Goal: Navigation & Orientation: Find specific page/section

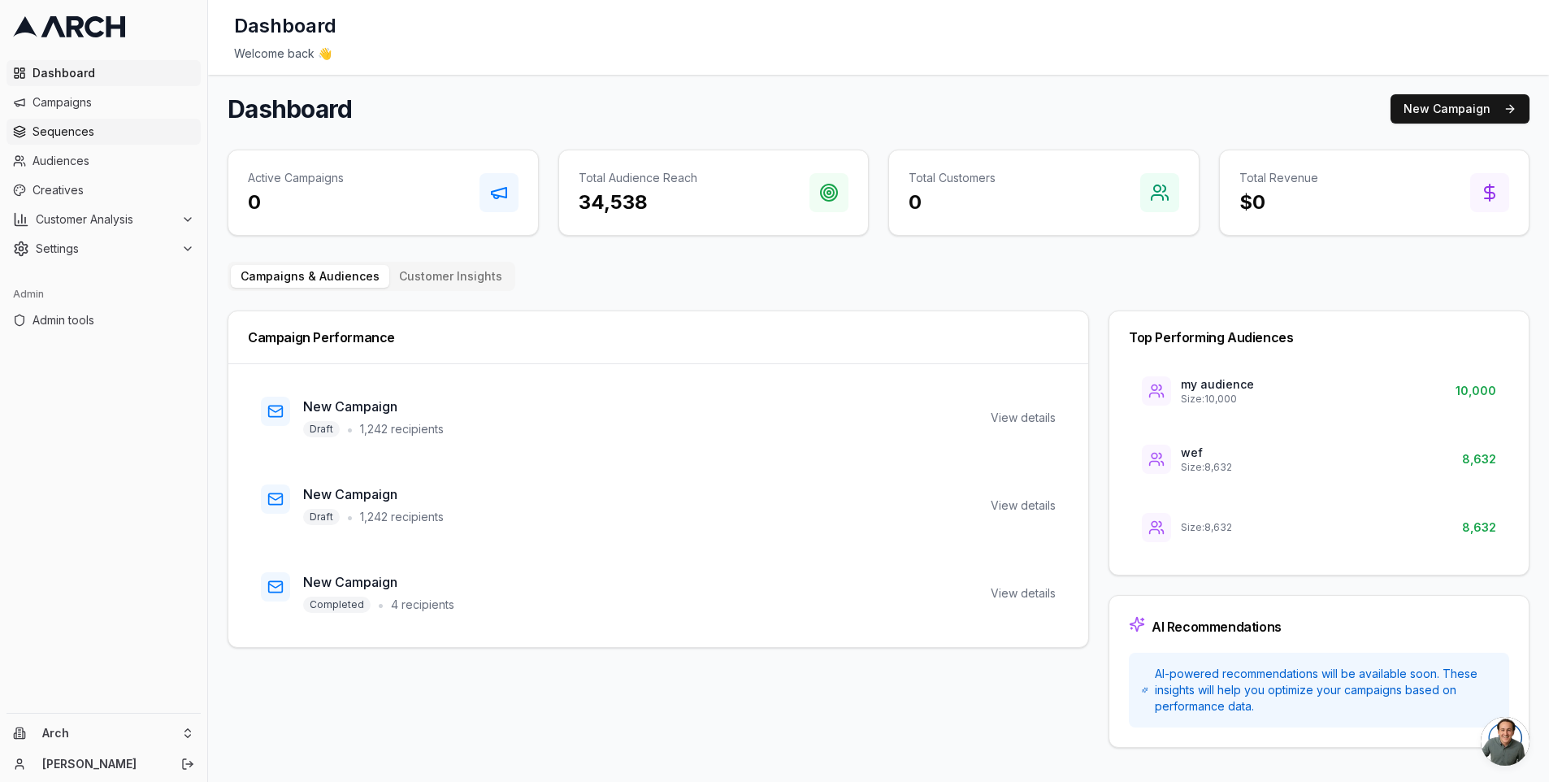
click at [89, 128] on span "Sequences" at bounding box center [114, 132] width 162 height 16
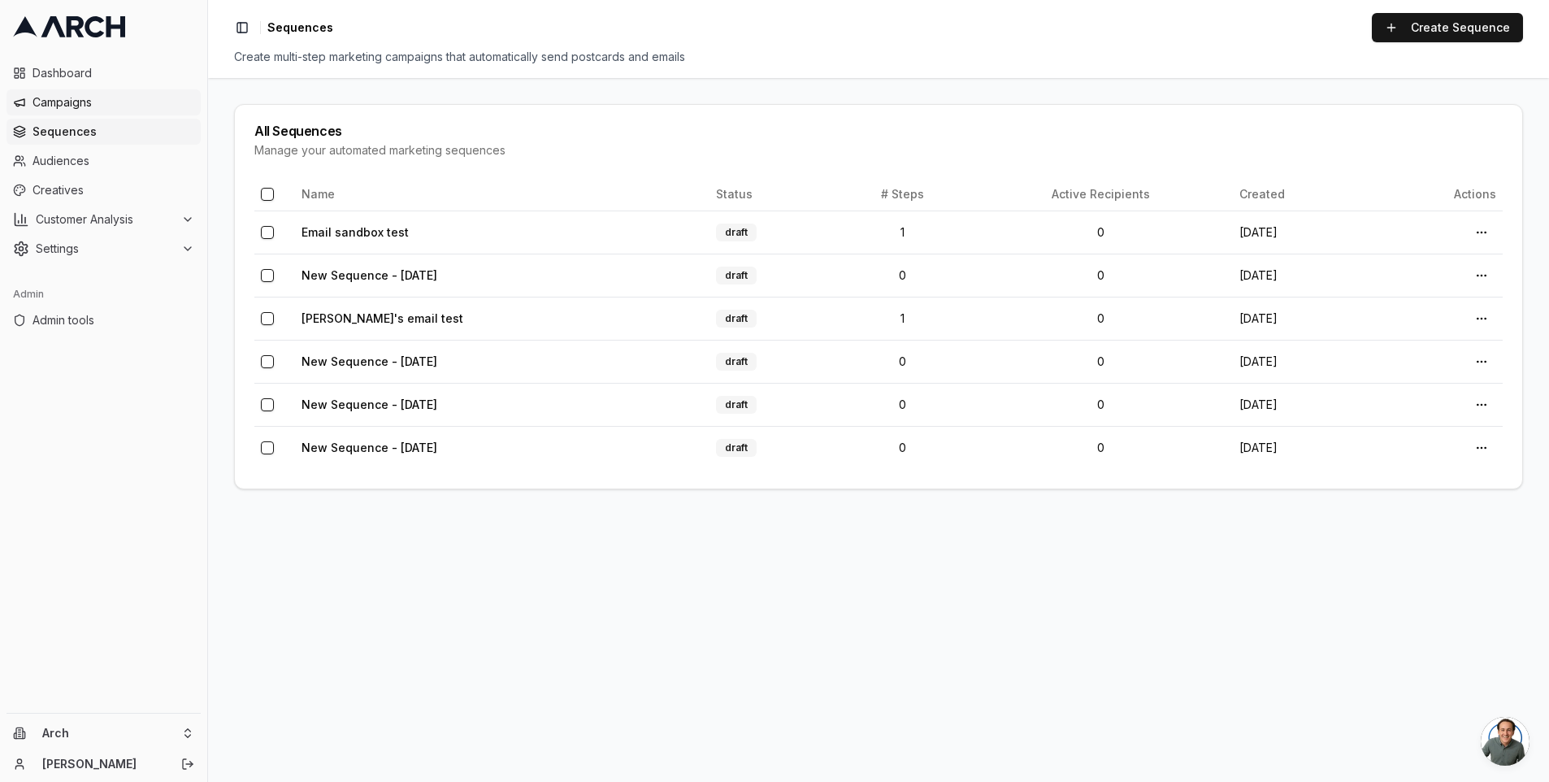
click at [90, 113] on link "Campaigns" at bounding box center [104, 102] width 194 height 26
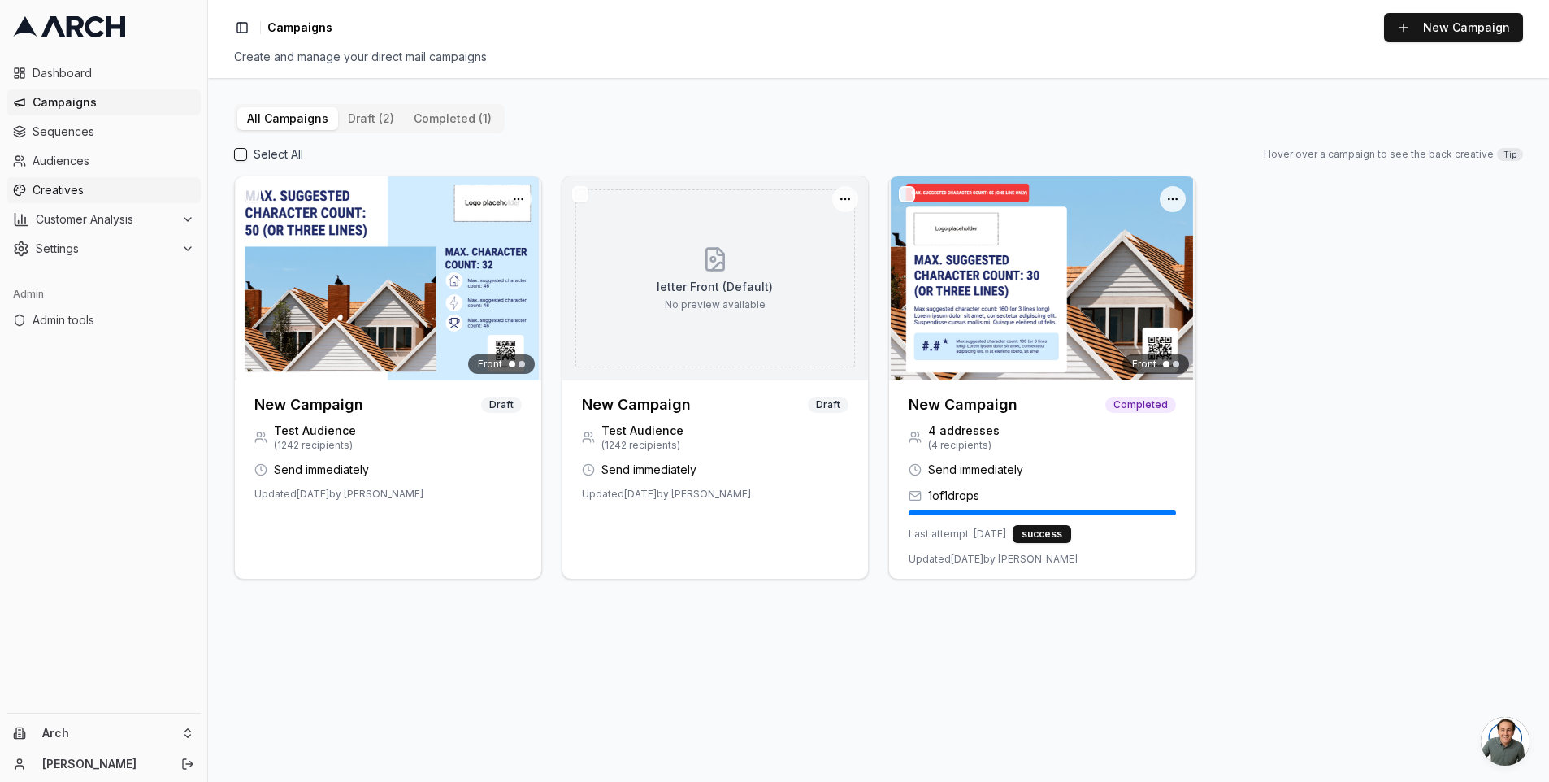
click at [94, 199] on link "Creatives" at bounding box center [104, 190] width 194 height 26
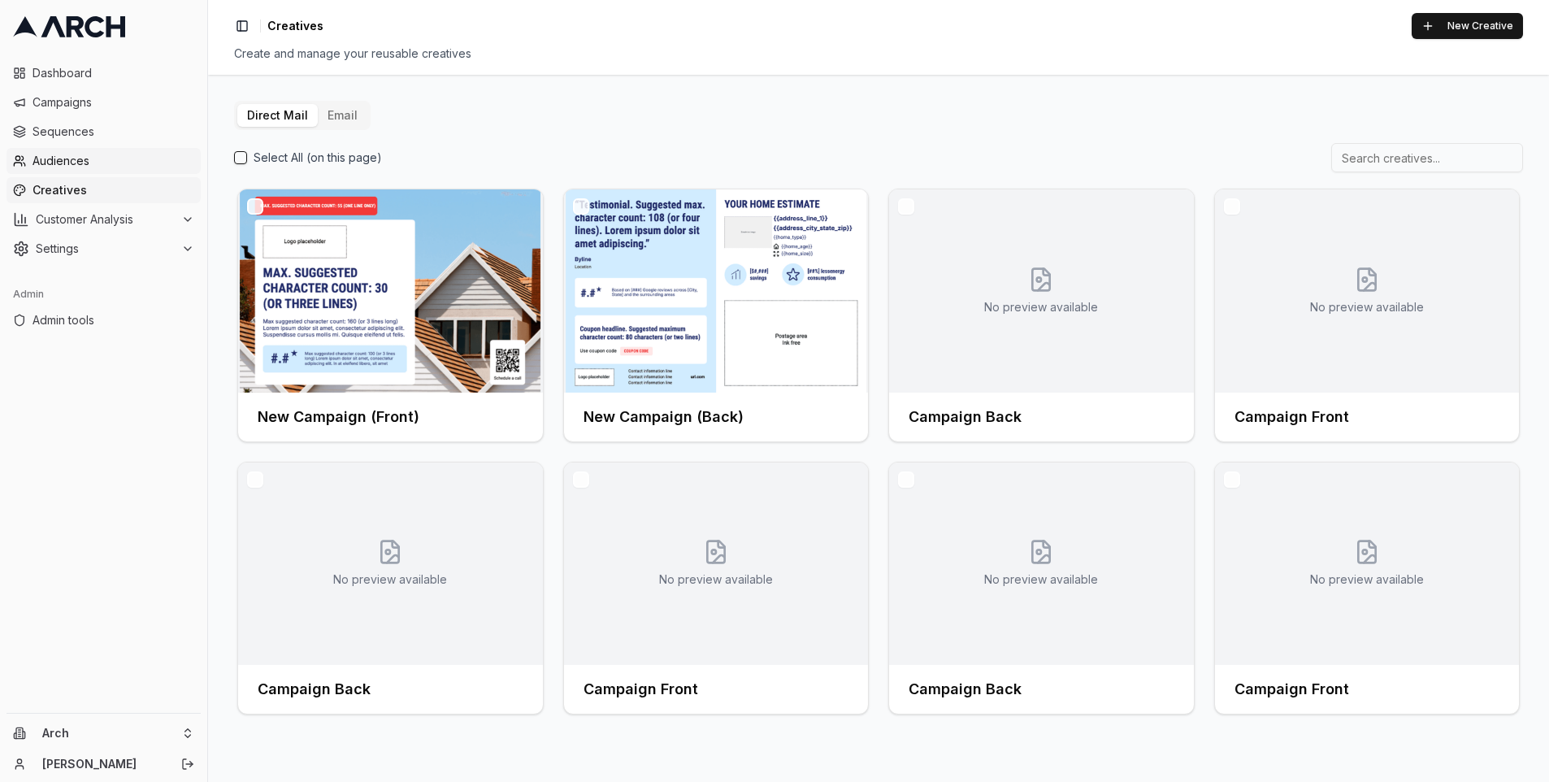
click at [100, 154] on span "Audiences" at bounding box center [114, 161] width 162 height 16
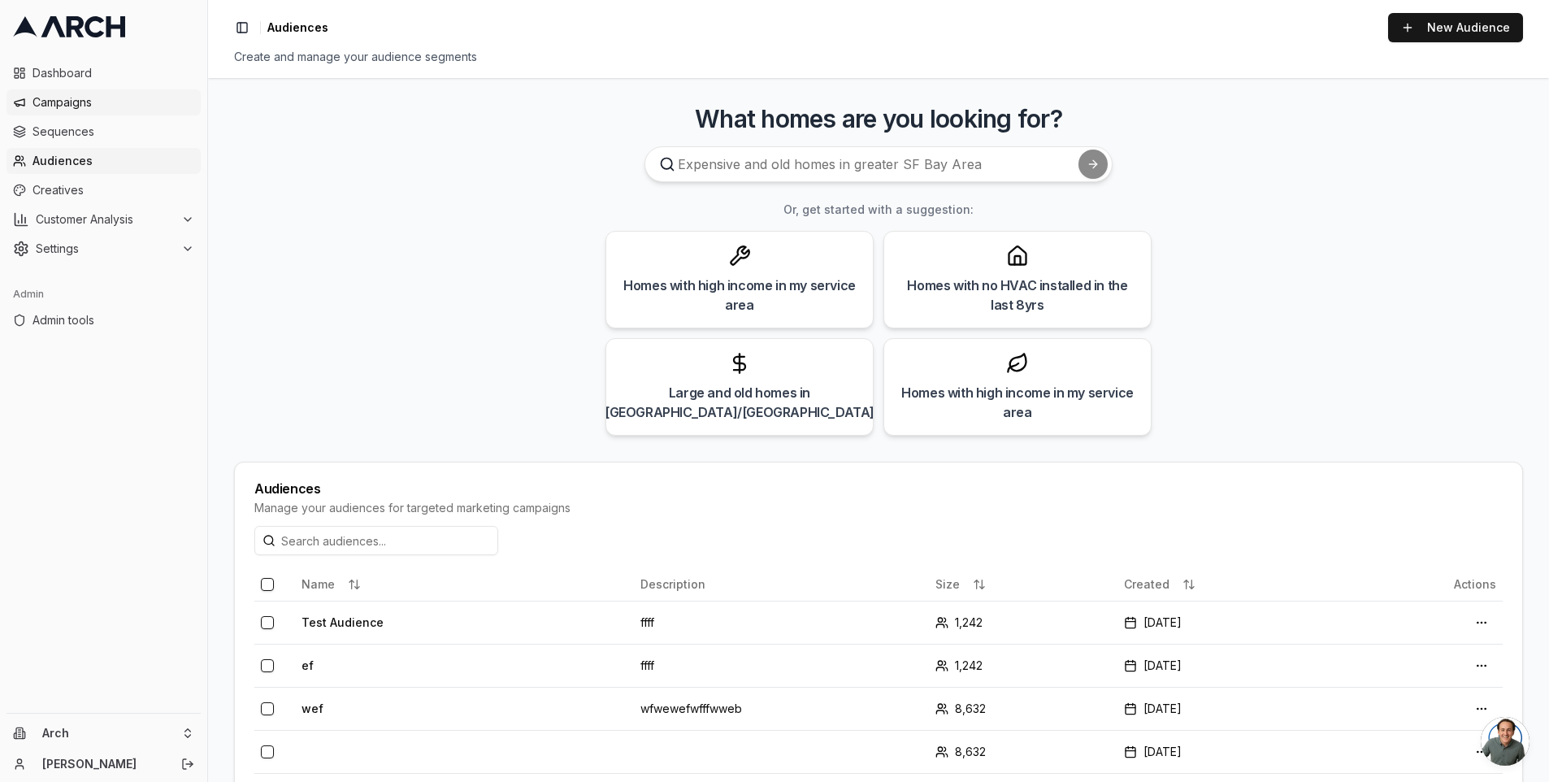
click at [112, 100] on span "Campaigns" at bounding box center [114, 102] width 162 height 16
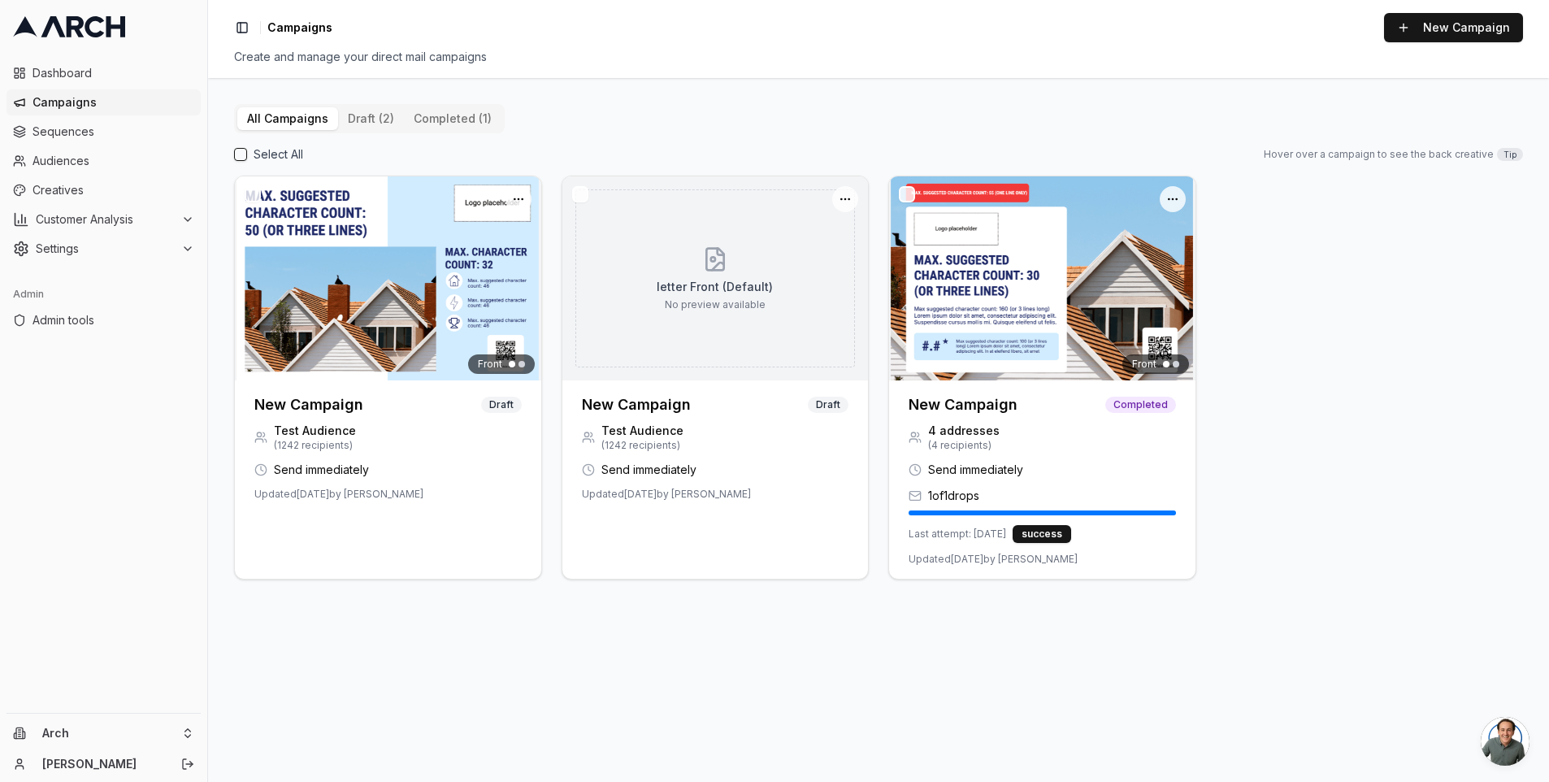
click at [620, 83] on div "All Campaigns draft (2) completed (1) Select All Hover over a campaign to see t…" at bounding box center [878, 430] width 1341 height 704
